Goal: Find specific page/section: Find specific page/section

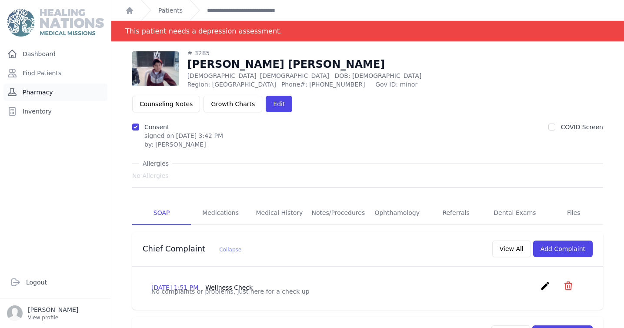
click at [33, 90] on link "Pharmacy" at bounding box center [55, 92] width 104 height 17
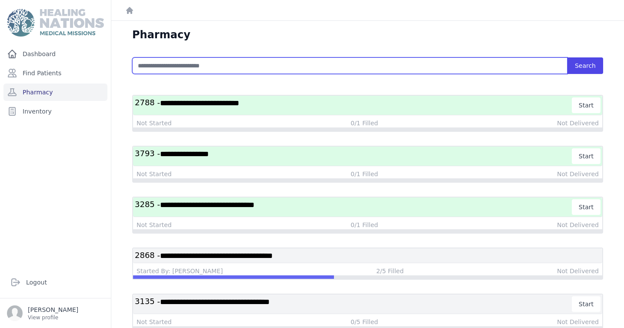
click at [162, 64] on input "text" at bounding box center [349, 65] width 435 height 17
type input "****"
click at [568, 57] on button "Search" at bounding box center [586, 65] width 36 height 17
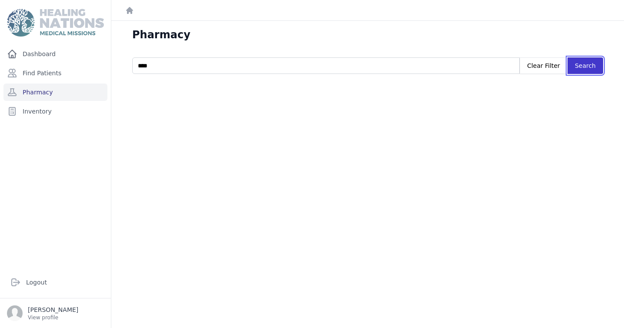
click at [578, 66] on button "Search" at bounding box center [586, 65] width 36 height 17
click at [588, 65] on button "Search" at bounding box center [586, 65] width 36 height 17
click at [50, 72] on link "Find Patients" at bounding box center [55, 72] width 104 height 17
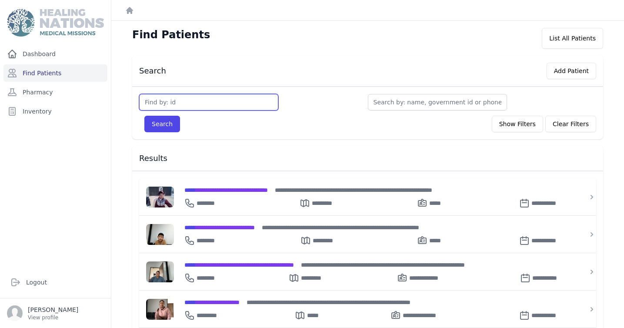
click at [163, 97] on input "text" at bounding box center [208, 102] width 139 height 17
type input "2607"
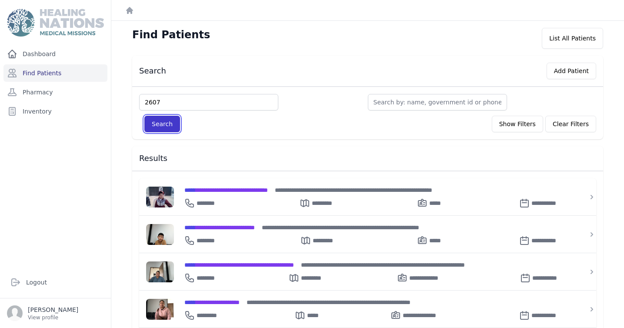
click at [164, 123] on button "Search" at bounding box center [162, 124] width 36 height 17
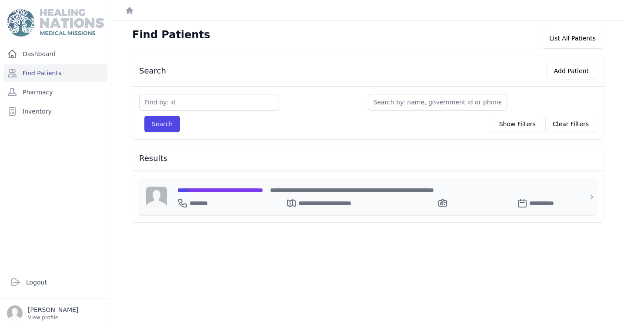
click at [241, 191] on span "**********" at bounding box center [220, 190] width 86 height 6
